Goal: Task Accomplishment & Management: Manage account settings

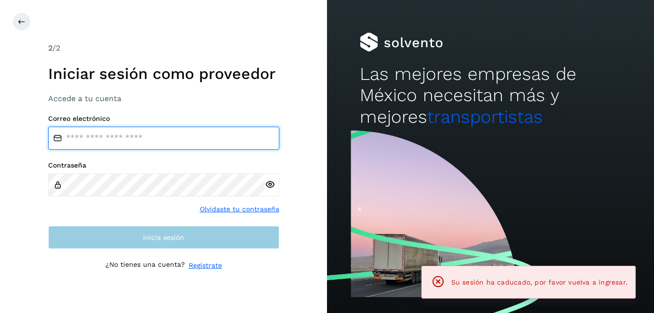
type input "**********"
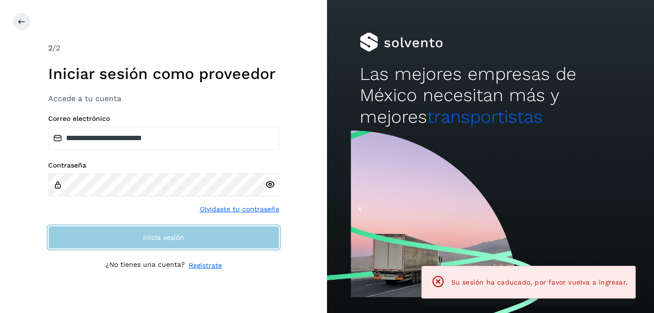
click at [158, 231] on button "Inicia sesión" at bounding box center [163, 237] width 231 height 23
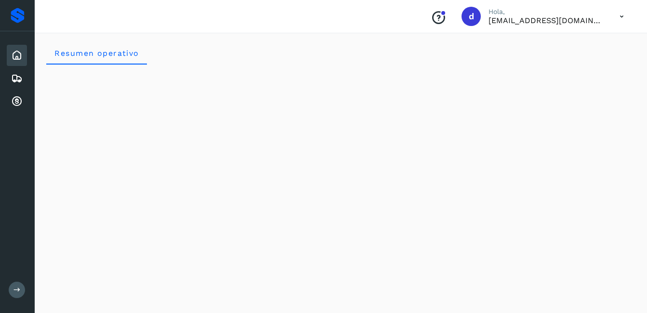
click at [19, 57] on icon at bounding box center [17, 56] width 12 height 12
click at [16, 81] on icon at bounding box center [17, 79] width 12 height 12
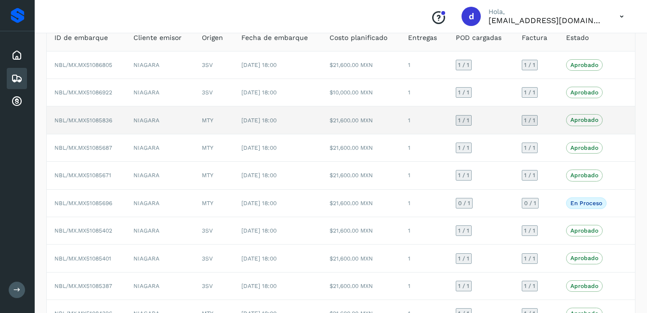
scroll to position [133, 0]
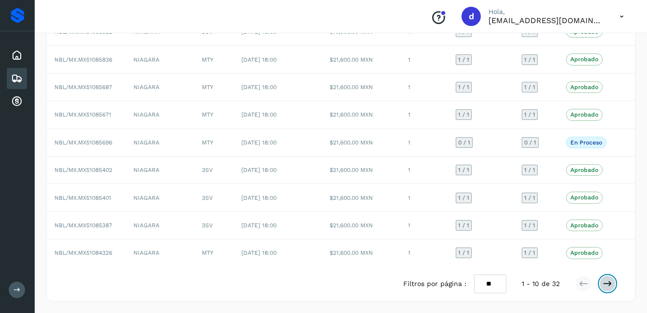
click at [610, 279] on icon at bounding box center [607, 284] width 10 height 10
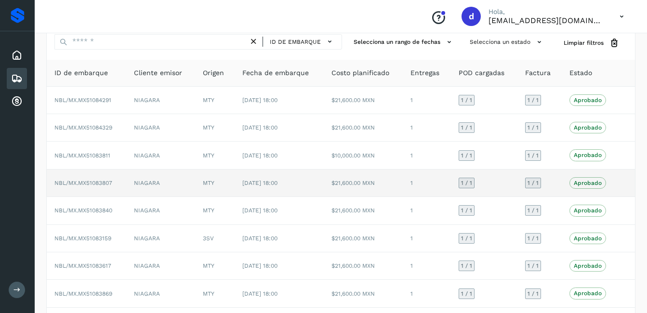
scroll to position [0, 0]
